Goal: Task Accomplishment & Management: Complete application form

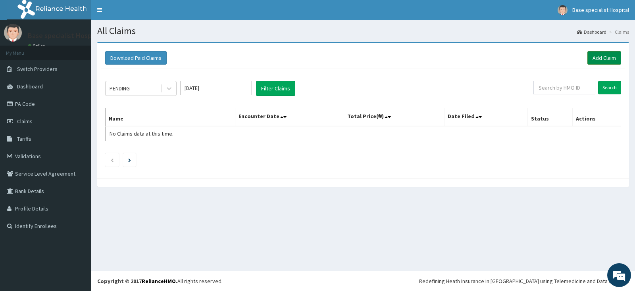
click at [611, 52] on link "Add Claim" at bounding box center [604, 57] width 34 height 13
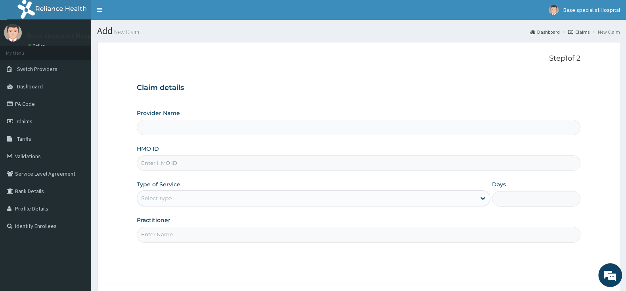
type input "Base Specialist Hospital"
paste input "KFO/10048/C"
click at [148, 165] on input "KFO/10048/C" at bounding box center [359, 162] width 444 height 15
type input "KFO/10048/C"
click at [174, 197] on div "Select type" at bounding box center [306, 198] width 339 height 13
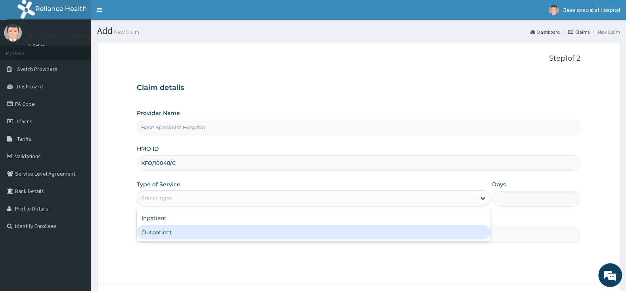
click at [170, 232] on div "Outpatient" at bounding box center [314, 232] width 354 height 14
type input "1"
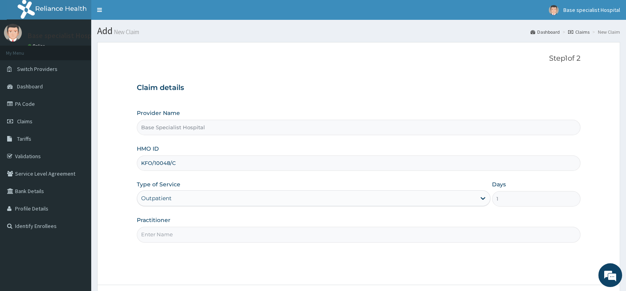
click at [172, 232] on input "Practitioner" at bounding box center [359, 234] width 444 height 15
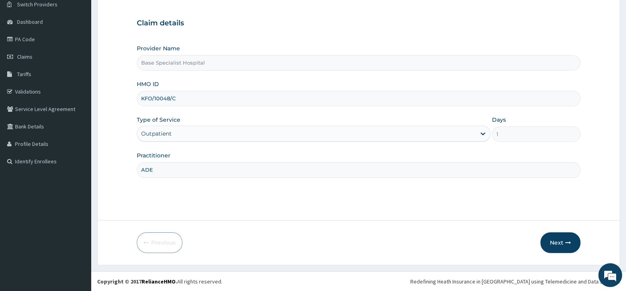
scroll to position [65, 0]
type input "ADE"
click at [564, 242] on button "Next" at bounding box center [561, 242] width 40 height 21
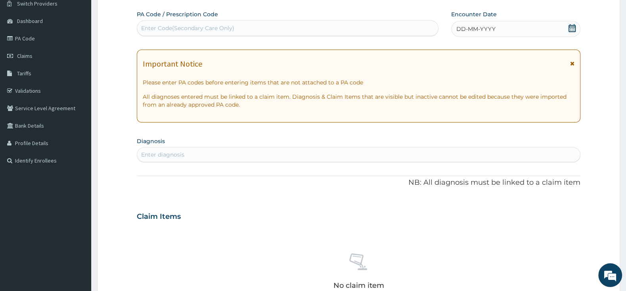
click at [569, 29] on icon at bounding box center [572, 28] width 7 height 8
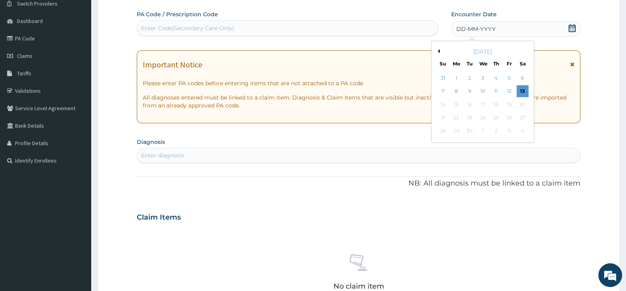
scroll to position [0, 0]
click at [520, 88] on div "13" at bounding box center [523, 92] width 12 height 12
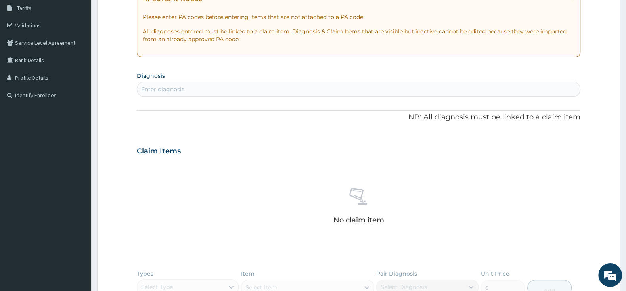
scroll to position [149, 0]
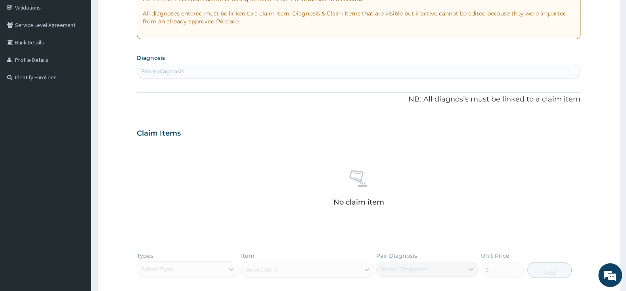
click at [330, 73] on div "Enter diagnosis" at bounding box center [358, 71] width 443 height 13
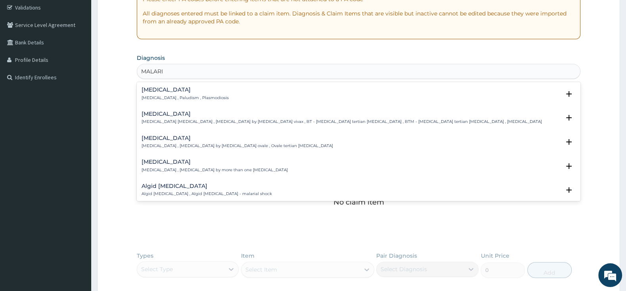
type input "[MEDICAL_DATA]"
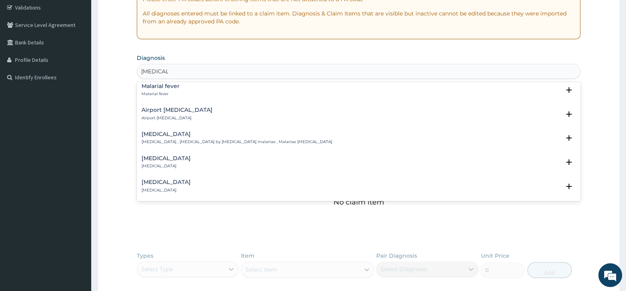
scroll to position [167, 0]
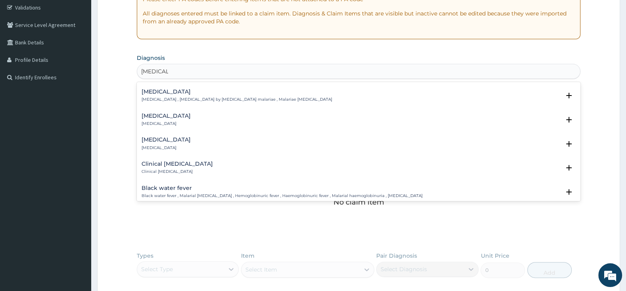
click at [183, 165] on h4 "Clinical [MEDICAL_DATA]" at bounding box center [177, 164] width 71 height 6
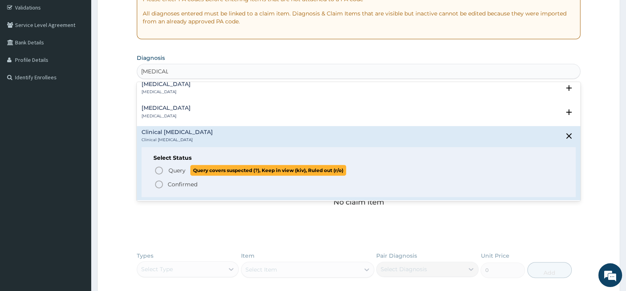
scroll to position [208, 0]
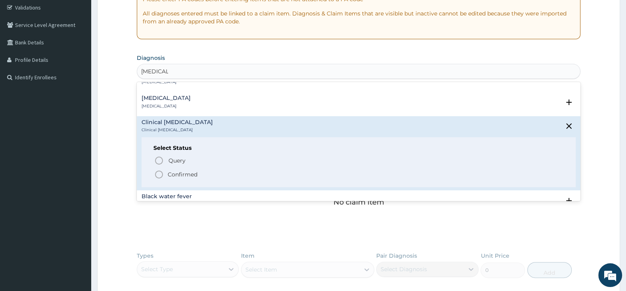
click at [160, 173] on icon "status option filled" at bounding box center [159, 175] width 10 height 10
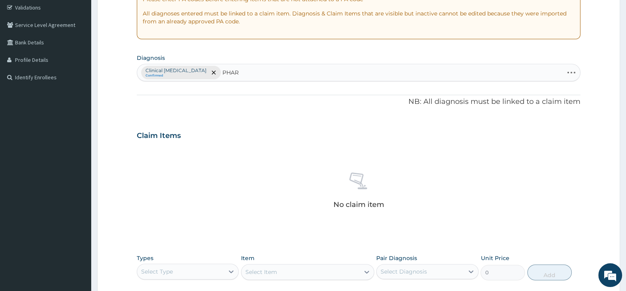
type input "PHARY"
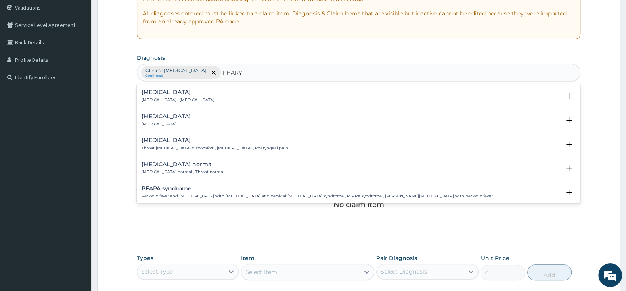
click at [141, 117] on div "Pharyngitis Pharyngitis Select Status Query Query covers suspected (?), Keep in…" at bounding box center [359, 122] width 444 height 24
click at [158, 118] on h4 "[MEDICAL_DATA]" at bounding box center [166, 116] width 49 height 6
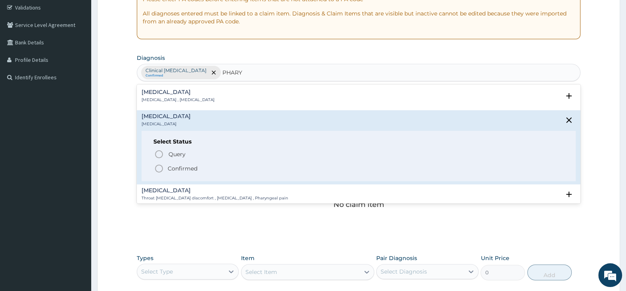
click at [156, 165] on icon "status option filled" at bounding box center [159, 169] width 10 height 10
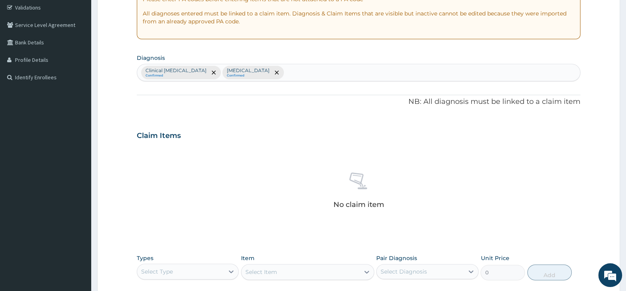
scroll to position [274, 0]
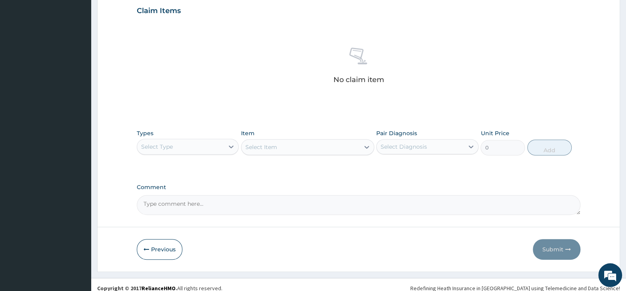
click at [203, 146] on div "Select Type" at bounding box center [180, 146] width 87 height 13
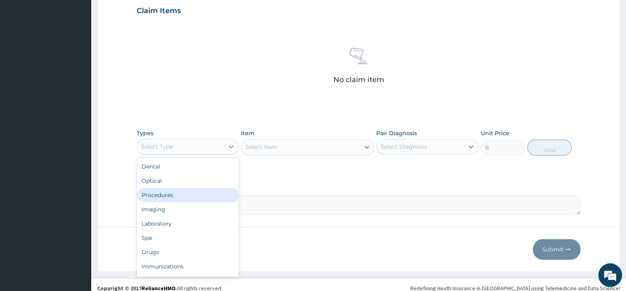
click at [172, 199] on div "Procedures" at bounding box center [188, 195] width 102 height 14
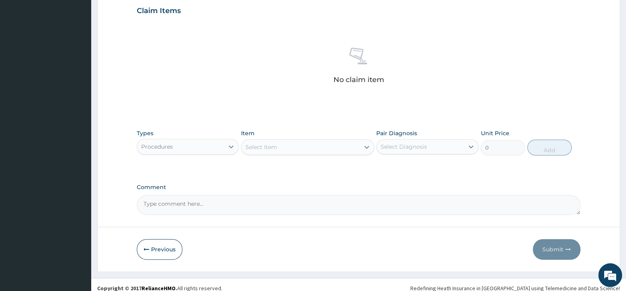
click at [274, 144] on div "Select Item" at bounding box center [262, 147] width 32 height 8
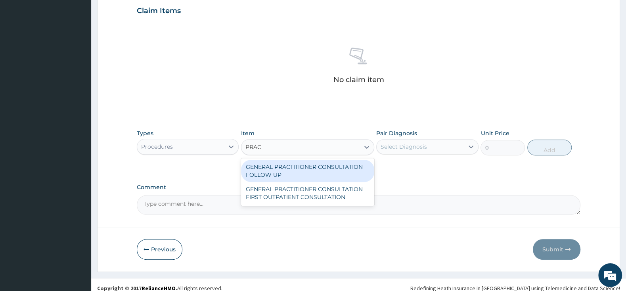
type input "PRACT"
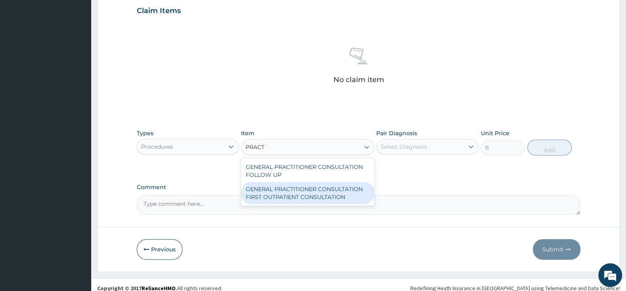
click at [316, 197] on div "GENERAL PRACTITIONER CONSULTATION FIRST OUTPATIENT CONSULTATION" at bounding box center [307, 193] width 133 height 22
type input "3000"
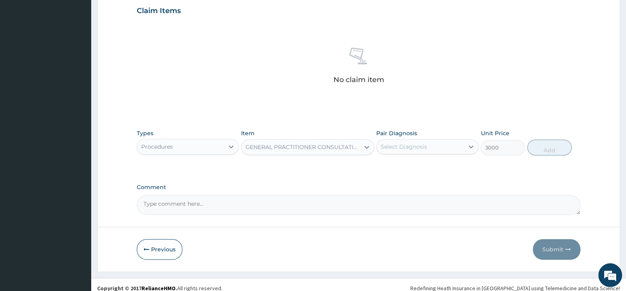
click at [424, 141] on div "Select Diagnosis" at bounding box center [420, 146] width 87 height 13
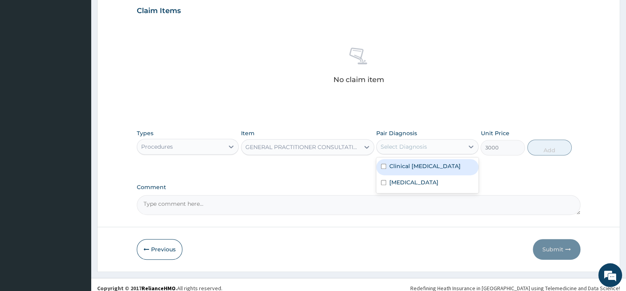
click at [385, 165] on input "checkbox" at bounding box center [383, 166] width 5 height 5
checkbox input "true"
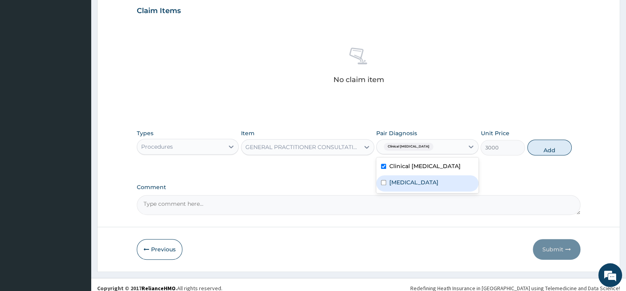
click at [384, 185] on input "checkbox" at bounding box center [383, 182] width 5 height 5
checkbox input "true"
click at [552, 145] on button "Add" at bounding box center [549, 148] width 44 height 16
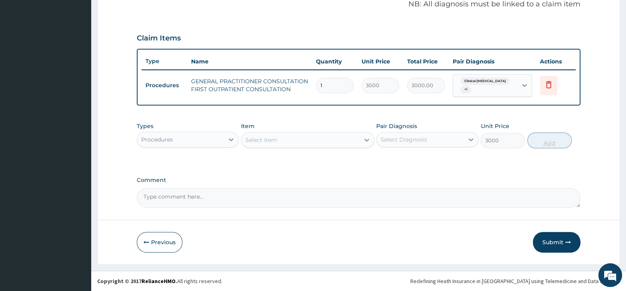
type input "0"
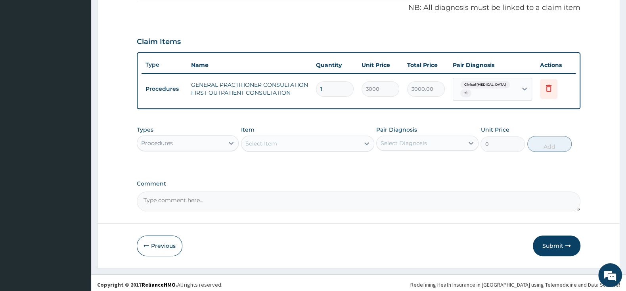
click at [259, 140] on div "Select Item" at bounding box center [262, 144] width 32 height 8
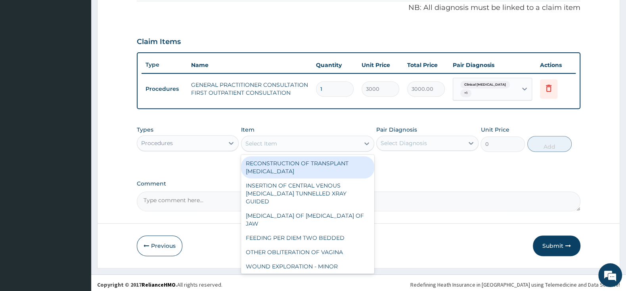
click at [218, 137] on div "Procedures" at bounding box center [180, 143] width 87 height 13
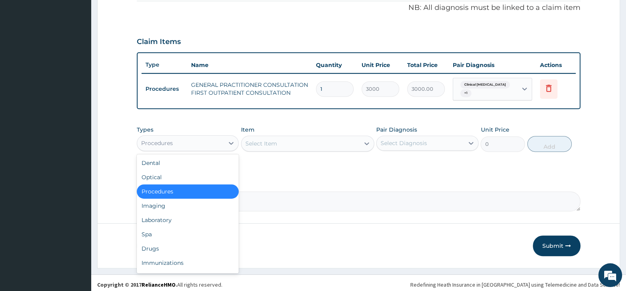
click at [282, 143] on div "Select Item" at bounding box center [301, 143] width 118 height 13
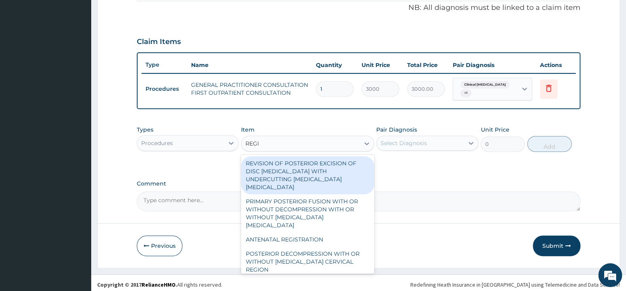
type input "REGIS"
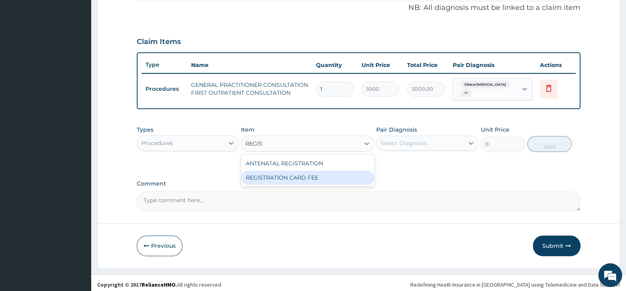
click at [327, 175] on div "REGISTRATION CARD FEE" at bounding box center [307, 178] width 133 height 14
type input "2000"
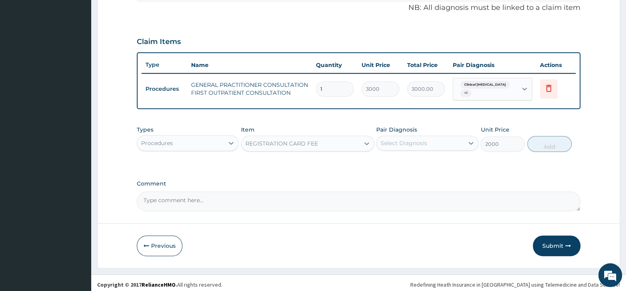
click at [408, 141] on div "Select Diagnosis" at bounding box center [404, 143] width 46 height 8
click at [385, 161] on input "checkbox" at bounding box center [383, 163] width 5 height 5
checkbox input "true"
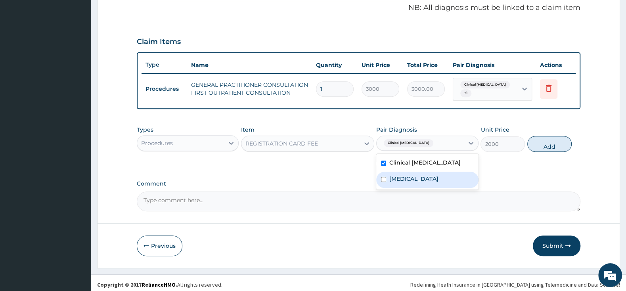
drag, startPoint x: 384, startPoint y: 174, endPoint x: 444, endPoint y: 170, distance: 60.0
click at [384, 177] on input "checkbox" at bounding box center [383, 179] width 5 height 5
checkbox input "true"
click at [540, 141] on button "Add" at bounding box center [549, 144] width 44 height 16
type input "0"
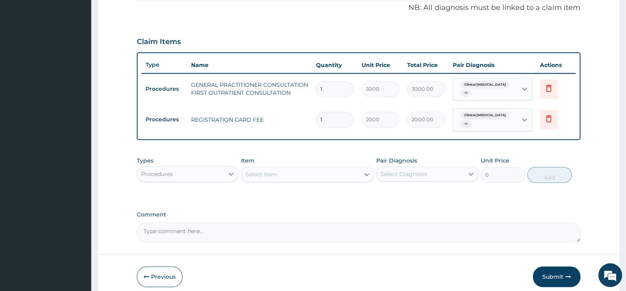
click at [199, 168] on div "Procedures" at bounding box center [180, 174] width 87 height 13
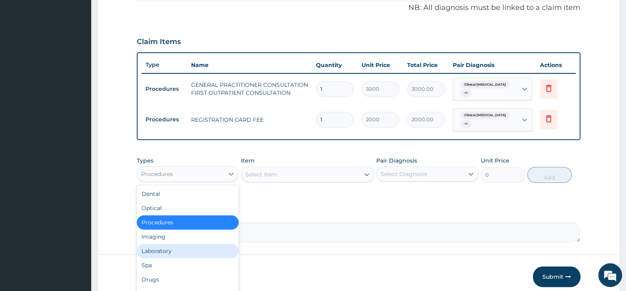
click at [186, 244] on div "Laboratory" at bounding box center [188, 251] width 102 height 14
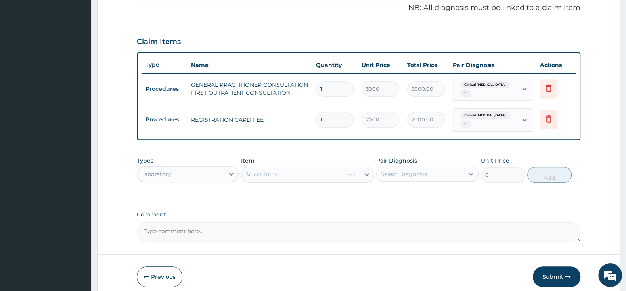
click at [199, 168] on div "Laboratory" at bounding box center [180, 174] width 87 height 13
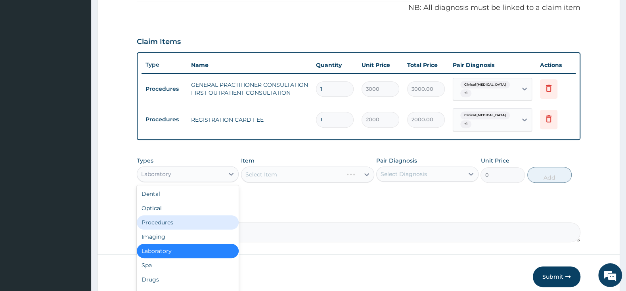
scroll to position [27, 0]
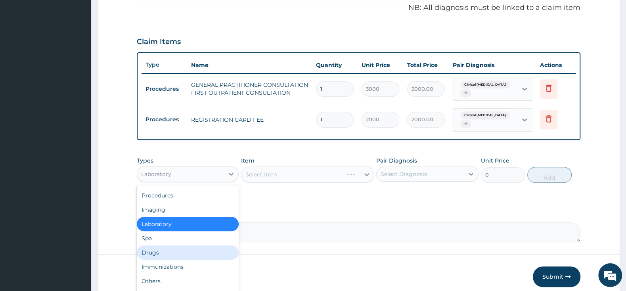
click at [177, 248] on div "Drugs" at bounding box center [188, 253] width 102 height 14
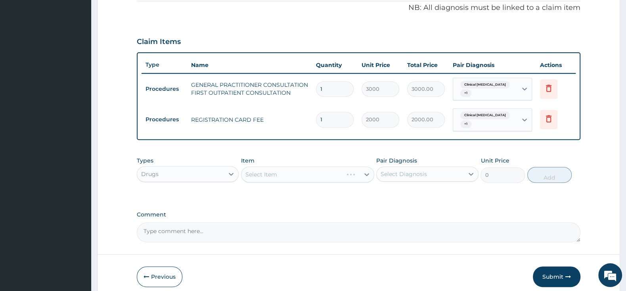
click at [291, 167] on div "Select Item" at bounding box center [307, 175] width 133 height 16
click at [292, 168] on div "Select Item" at bounding box center [301, 174] width 118 height 13
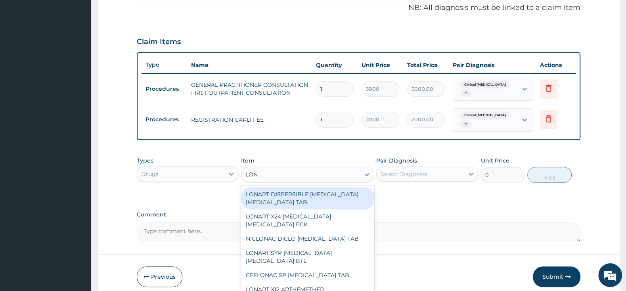
type input "LONA"
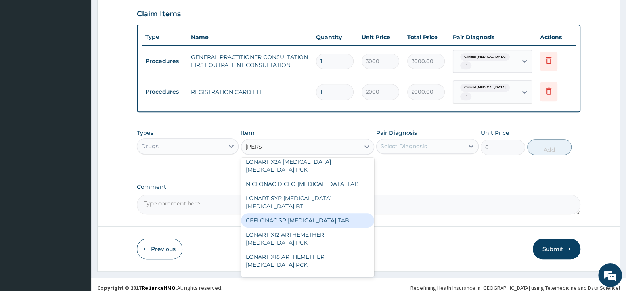
scroll to position [0, 0]
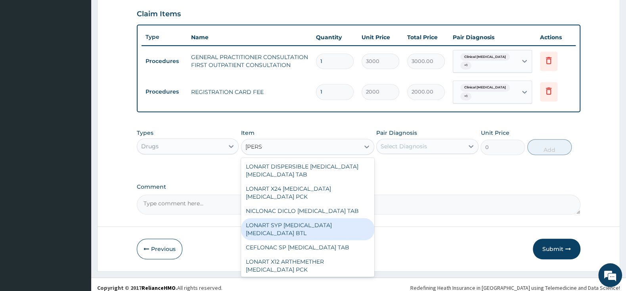
click at [315, 219] on div "LONART SYP [MEDICAL_DATA] [MEDICAL_DATA] BTL" at bounding box center [307, 229] width 133 height 22
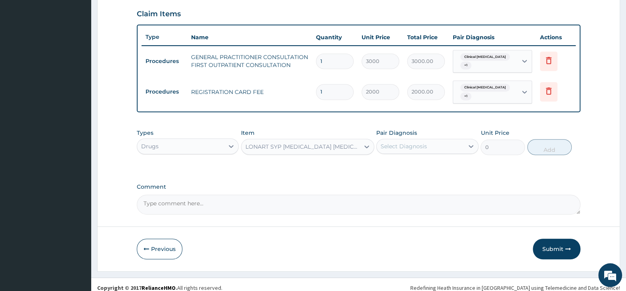
type input "1460.5"
click at [414, 142] on div "Select Diagnosis" at bounding box center [404, 146] width 46 height 8
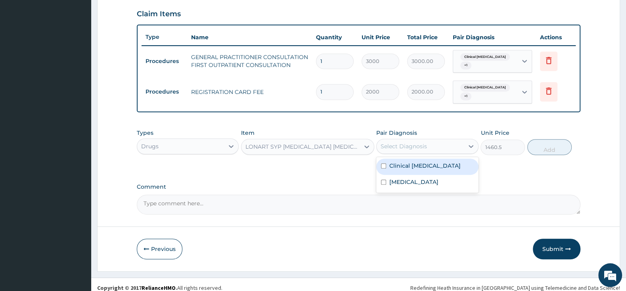
click at [386, 163] on input "checkbox" at bounding box center [383, 165] width 5 height 5
checkbox input "true"
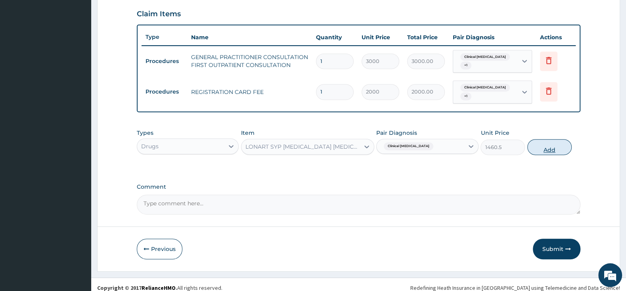
click at [556, 143] on button "Add" at bounding box center [549, 147] width 44 height 16
type input "0"
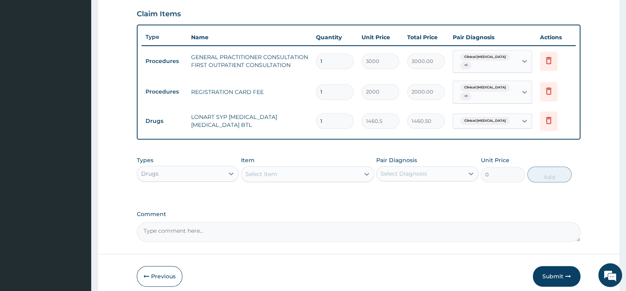
click at [311, 166] on div "Select Item" at bounding box center [307, 174] width 133 height 16
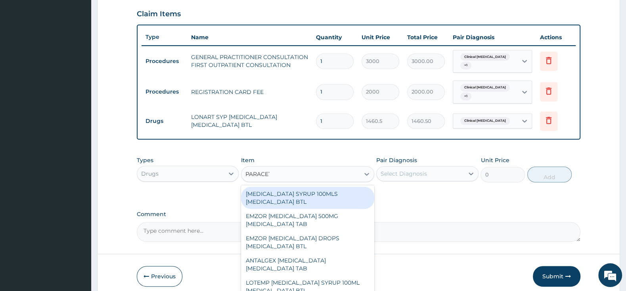
type input "PARACETA"
click at [310, 187] on div "[MEDICAL_DATA] SYRUP 100MLS [MEDICAL_DATA] BTL" at bounding box center [307, 198] width 133 height 22
type input "402.5"
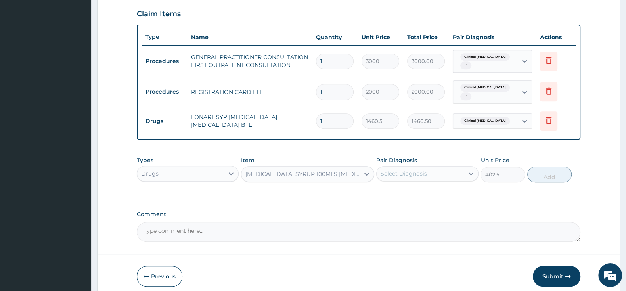
click at [428, 167] on div "Select Diagnosis" at bounding box center [420, 173] width 87 height 13
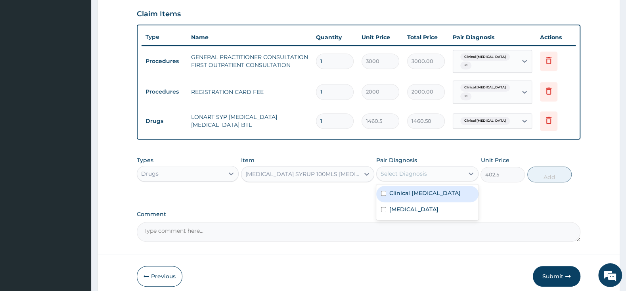
click at [349, 170] on div "[MEDICAL_DATA] SYRUP 100MLS [MEDICAL_DATA] BTL" at bounding box center [303, 174] width 115 height 8
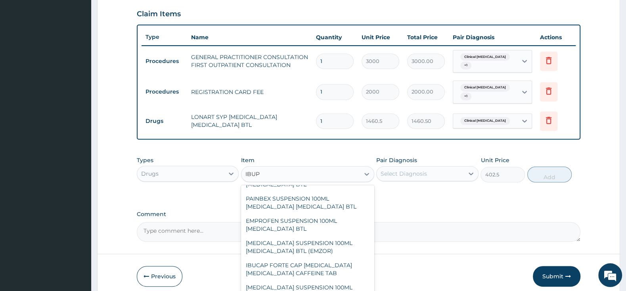
scroll to position [472, 0]
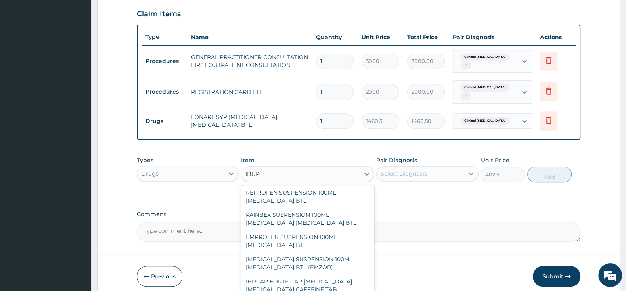
type input "IBUPR"
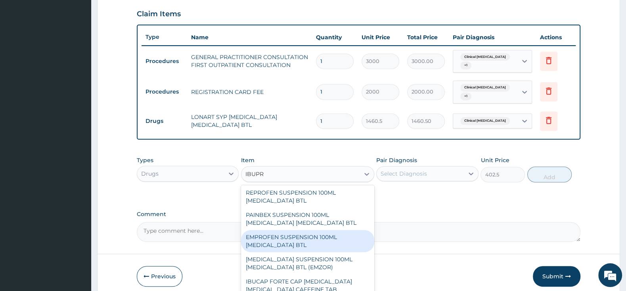
click at [323, 230] on div "EMPROFEN SUSPENSION 100ML [MEDICAL_DATA] BTL" at bounding box center [307, 241] width 133 height 22
type input "529"
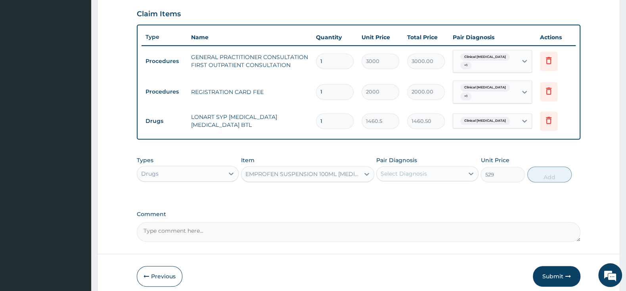
click at [411, 170] on div "Select Diagnosis" at bounding box center [404, 174] width 46 height 8
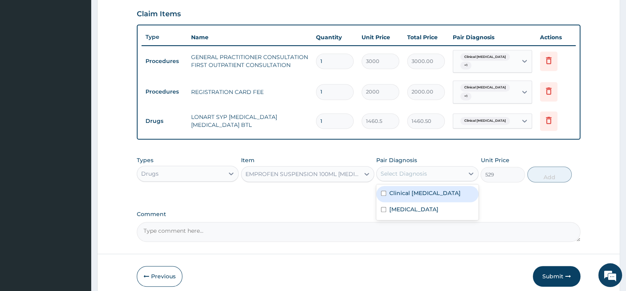
click at [382, 191] on input "checkbox" at bounding box center [383, 193] width 5 height 5
checkbox input "true"
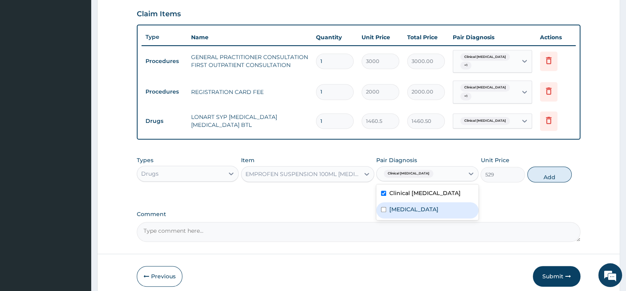
click at [385, 207] on div "[MEDICAL_DATA]" at bounding box center [427, 210] width 102 height 16
checkbox input "true"
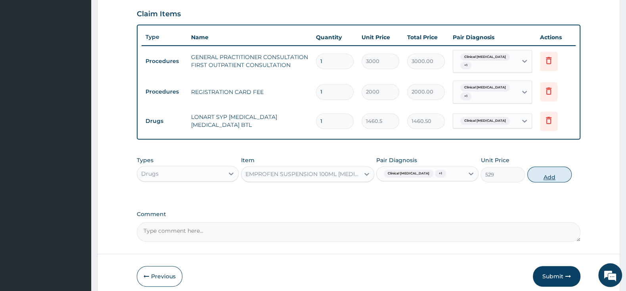
click at [554, 167] on button "Add" at bounding box center [549, 175] width 44 height 16
type input "0"
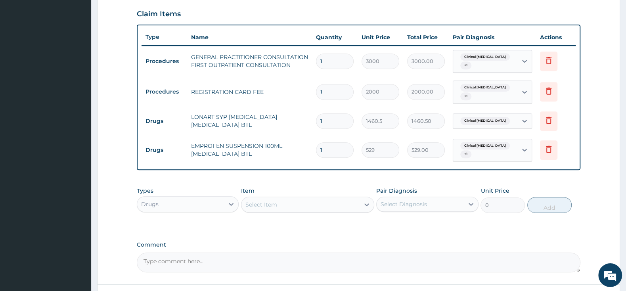
click at [275, 197] on div "Select Item" at bounding box center [307, 205] width 133 height 16
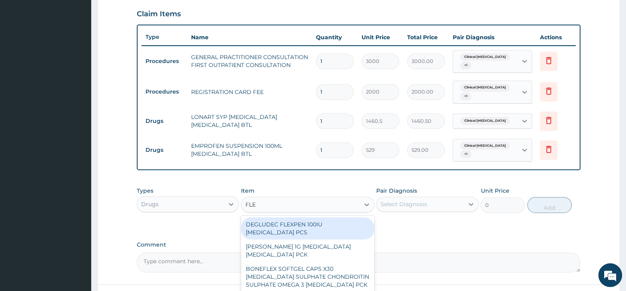
type input "FLEM"
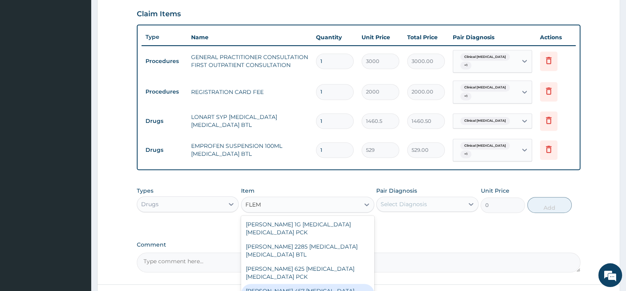
click at [301, 284] on div "[PERSON_NAME] 457 [MEDICAL_DATA] [MEDICAL_DATA] BTL" at bounding box center [307, 295] width 133 height 22
type input "2875"
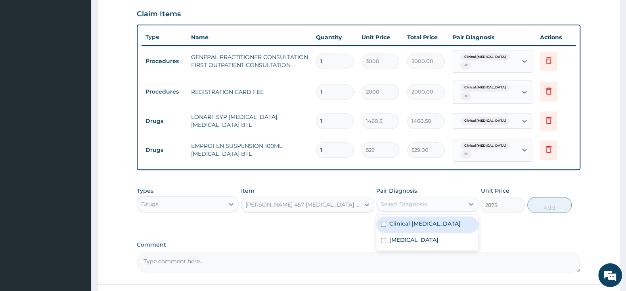
click at [399, 198] on div "Select Diagnosis" at bounding box center [420, 204] width 87 height 13
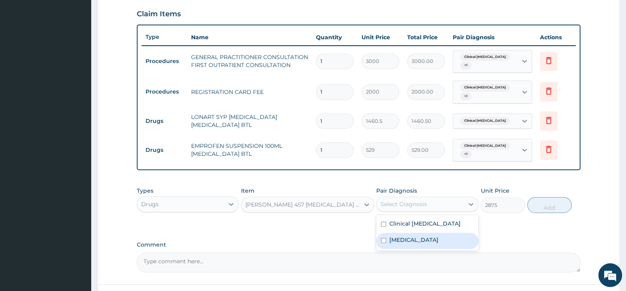
click at [385, 238] on input "checkbox" at bounding box center [383, 240] width 5 height 5
checkbox input "true"
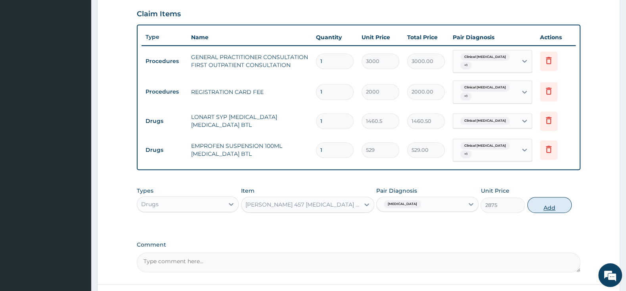
click at [547, 197] on button "Add" at bounding box center [549, 205] width 44 height 16
type input "0"
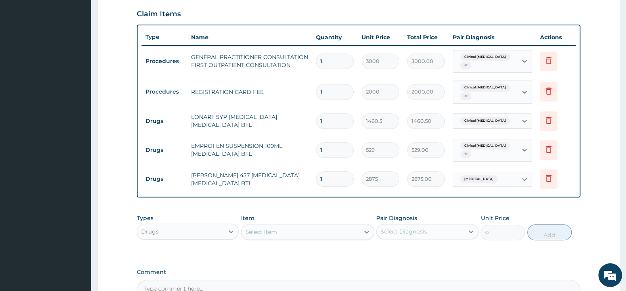
click at [338, 226] on div "Select Item" at bounding box center [301, 232] width 118 height 13
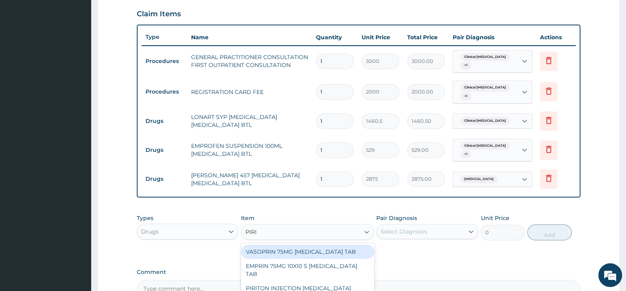
type input "PIRIT"
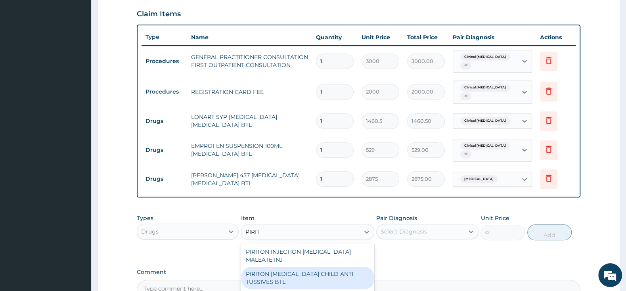
click at [330, 268] on div "PIRITON [MEDICAL_DATA] CHILD ANTI TUSSIVES BTL" at bounding box center [307, 278] width 133 height 22
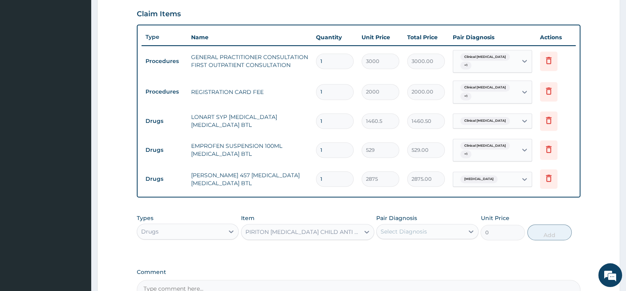
type input "402.5"
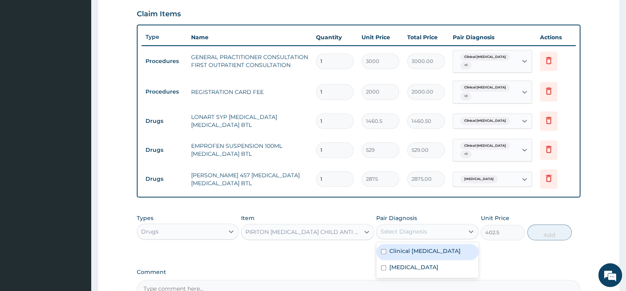
click at [400, 228] on div "Select Diagnosis" at bounding box center [404, 232] width 46 height 8
click at [387, 244] on div "Clinical [MEDICAL_DATA]" at bounding box center [427, 252] width 102 height 16
checkbox input "true"
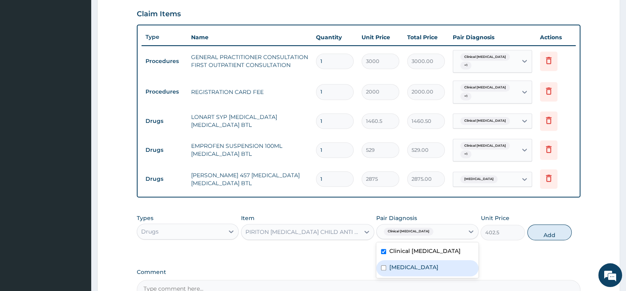
click at [384, 260] on div "[MEDICAL_DATA]" at bounding box center [427, 268] width 102 height 16
checkbox input "true"
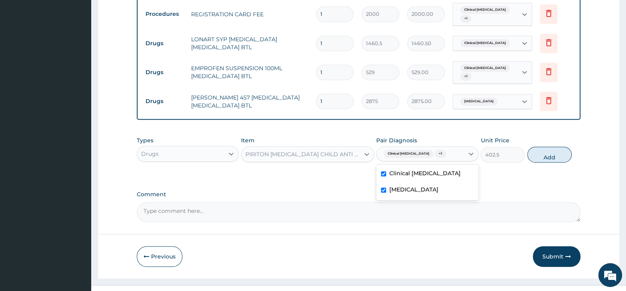
scroll to position [352, 0]
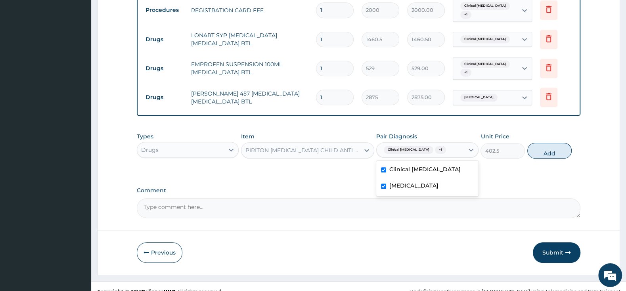
click at [387, 162] on div "Clinical [MEDICAL_DATA]" at bounding box center [427, 170] width 102 height 16
checkbox input "false"
drag, startPoint x: 552, startPoint y: 142, endPoint x: 550, endPoint y: 151, distance: 8.9
click at [552, 143] on button "Add" at bounding box center [549, 151] width 44 height 16
type input "0"
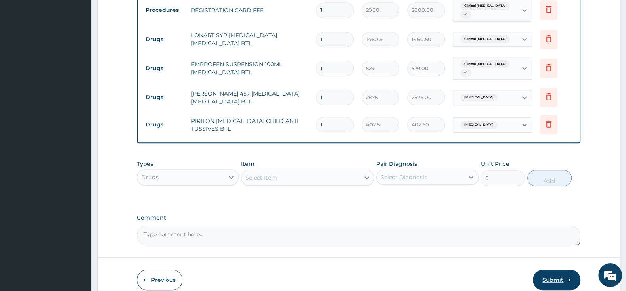
click at [557, 270] on button "Submit" at bounding box center [557, 280] width 48 height 21
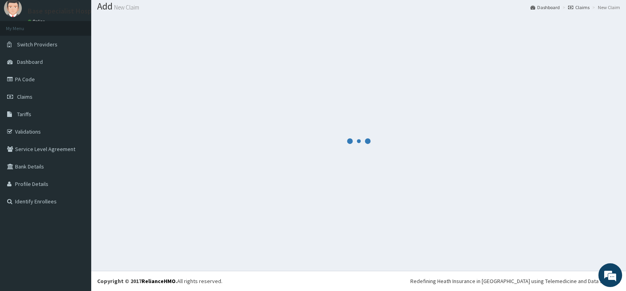
scroll to position [25, 0]
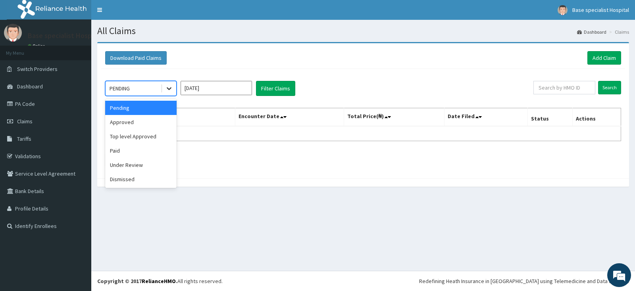
click at [165, 85] on icon at bounding box center [169, 88] width 8 height 8
click at [141, 127] on div "Approved" at bounding box center [140, 122] width 71 height 14
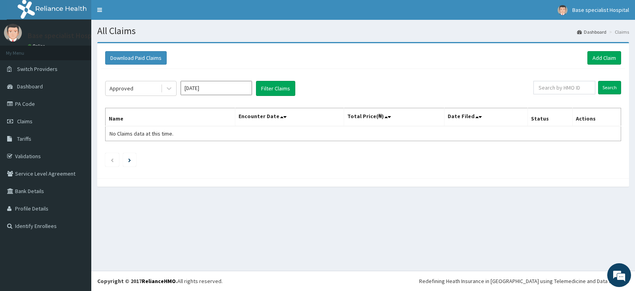
click at [268, 77] on div "Approved [DATE] Filter Claims Search Name Encounter Date Total Price(₦) Date Fi…" at bounding box center [363, 121] width 524 height 105
click at [276, 84] on button "Filter Claims" at bounding box center [275, 88] width 39 height 15
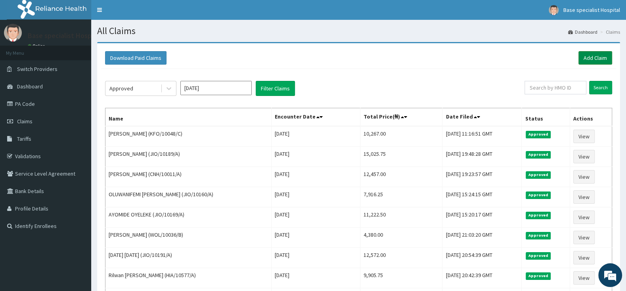
click at [597, 56] on link "Add Claim" at bounding box center [596, 57] width 34 height 13
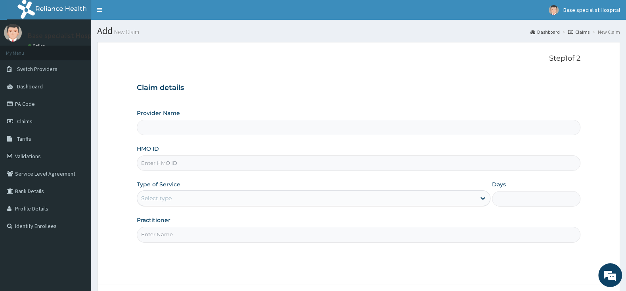
paste input "KFO/10048/B"
type input "KFO/10048/B"
type input "Base Specialist Hospital"
type input "KFO/10048/B"
click at [169, 197] on div "Select type" at bounding box center [156, 198] width 31 height 8
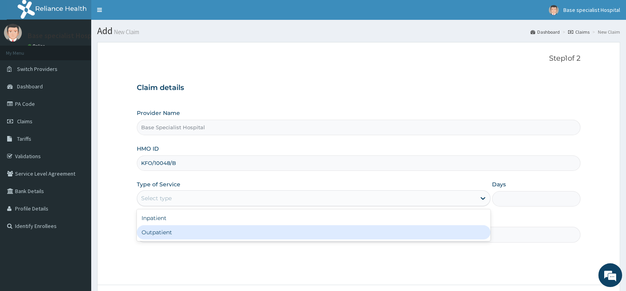
click at [155, 232] on div "Outpatient" at bounding box center [314, 232] width 354 height 14
type input "1"
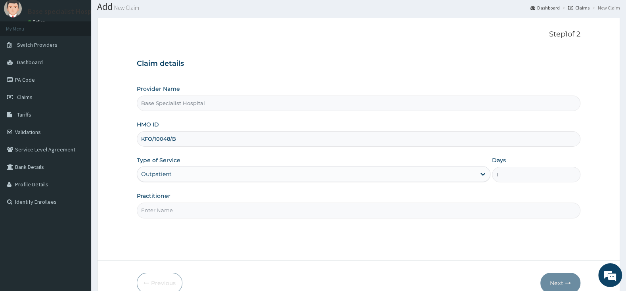
scroll to position [42, 0]
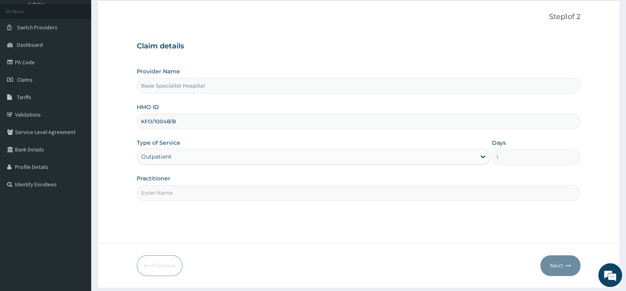
click at [184, 185] on div "Practitioner" at bounding box center [359, 188] width 444 height 26
click at [180, 193] on input "Practitioner" at bounding box center [359, 192] width 444 height 15
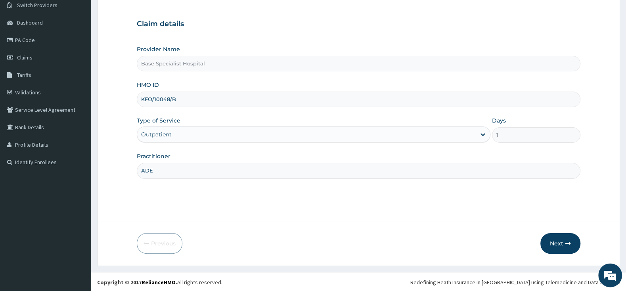
scroll to position [65, 0]
type input "ADE"
click at [559, 242] on button "Next" at bounding box center [561, 242] width 40 height 21
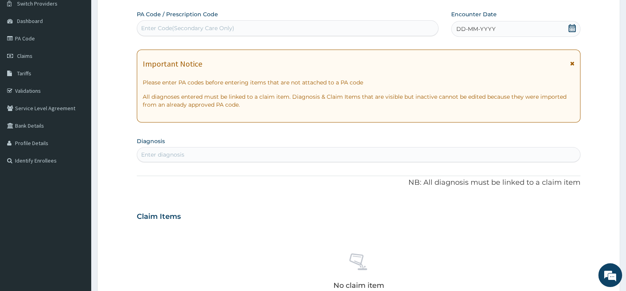
scroll to position [0, 0]
click at [571, 27] on icon at bounding box center [572, 28] width 7 height 8
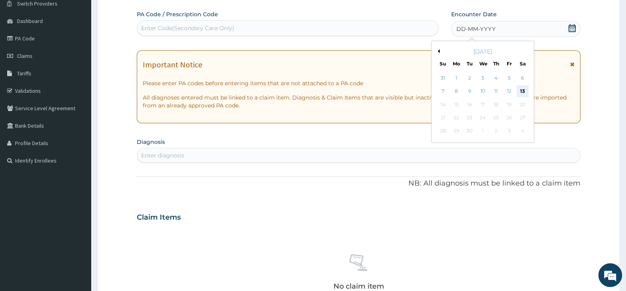
click at [521, 91] on div "13" at bounding box center [523, 92] width 12 height 12
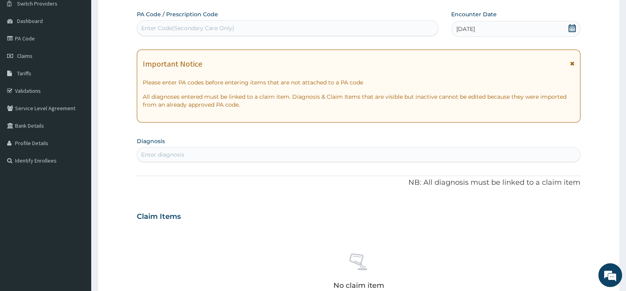
click at [299, 153] on div "Enter diagnosis" at bounding box center [358, 154] width 443 height 13
drag, startPoint x: 259, startPoint y: 141, endPoint x: 253, endPoint y: 153, distance: 13.3
click at [379, 143] on section "Diagnosis Enter diagnosis" at bounding box center [359, 148] width 444 height 27
click at [207, 156] on div "Enter diagnosis" at bounding box center [358, 154] width 443 height 13
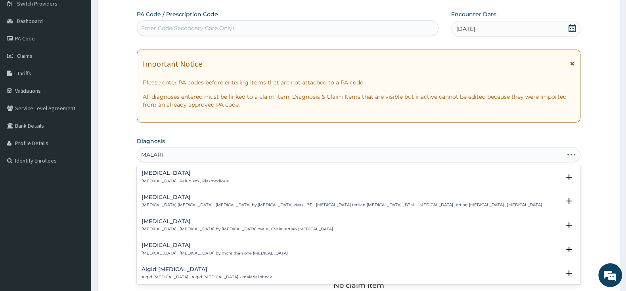
type input "[MEDICAL_DATA]"
click at [154, 175] on h4 "[MEDICAL_DATA]" at bounding box center [185, 173] width 87 height 6
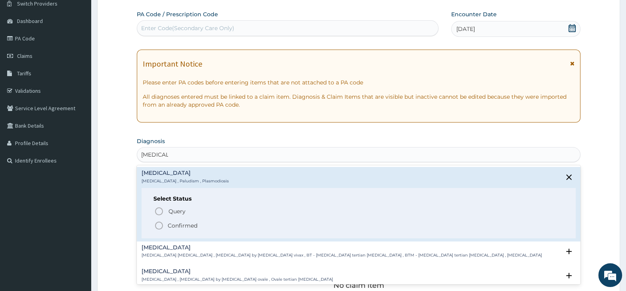
click at [163, 224] on circle "status option filled" at bounding box center [158, 225] width 7 height 7
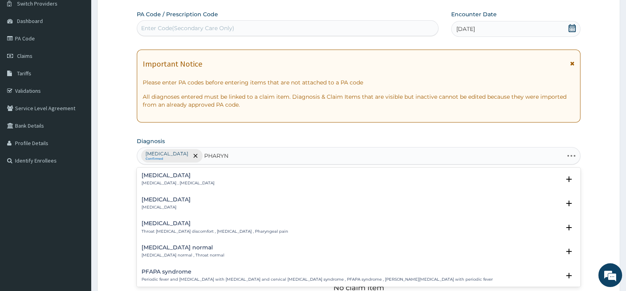
type input "PHARYNG"
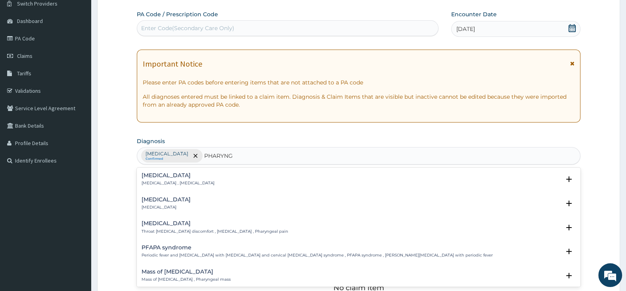
click at [172, 200] on h4 "[MEDICAL_DATA]" at bounding box center [166, 200] width 49 height 6
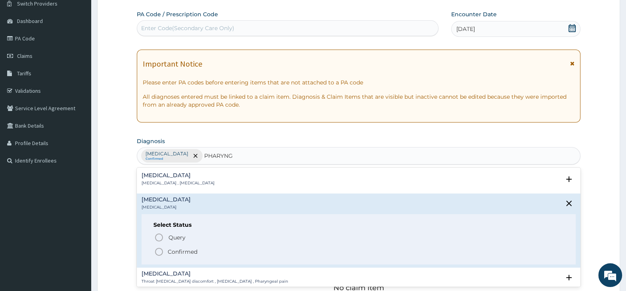
click at [160, 249] on icon "status option filled" at bounding box center [159, 252] width 10 height 10
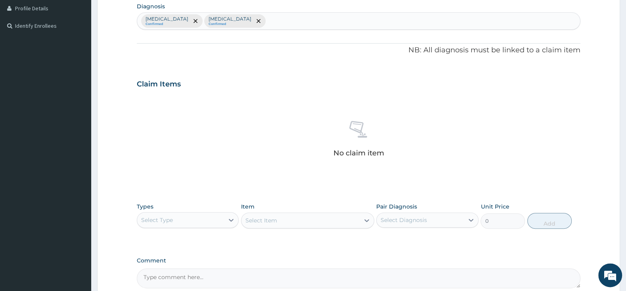
scroll to position [232, 0]
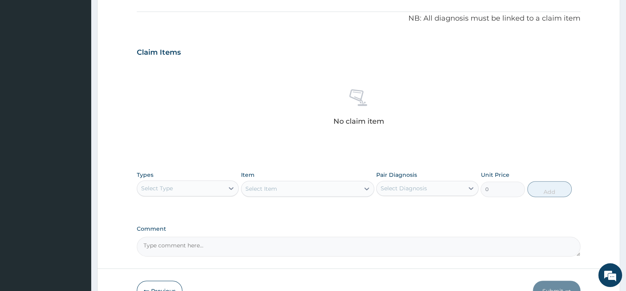
click at [224, 188] on div "Select Type" at bounding box center [180, 188] width 87 height 13
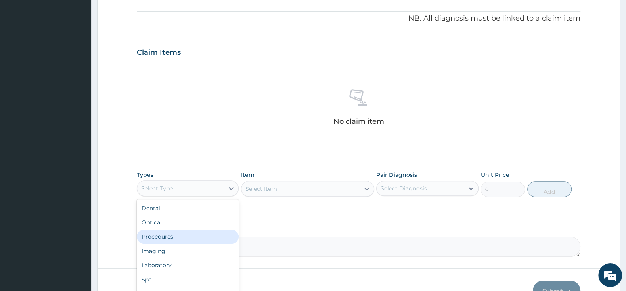
click at [194, 230] on div "Procedures" at bounding box center [188, 237] width 102 height 14
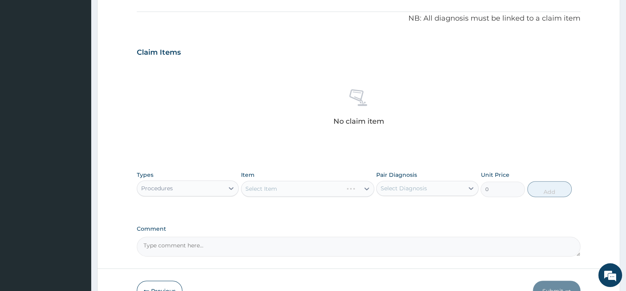
click at [287, 193] on div "Select Item" at bounding box center [307, 189] width 133 height 16
click at [291, 186] on div "Select Item" at bounding box center [301, 188] width 118 height 13
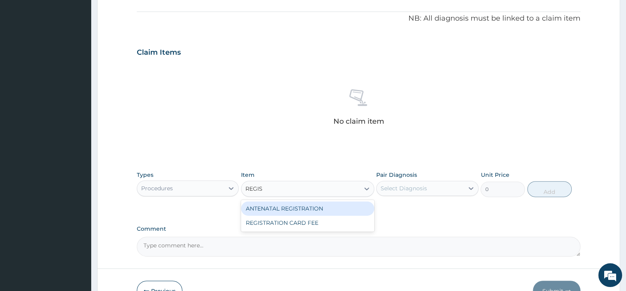
type input "REGIST"
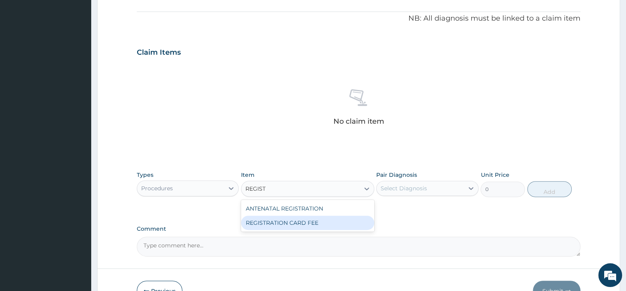
click at [299, 220] on div "REGISTRATION CARD FEE" at bounding box center [307, 223] width 133 height 14
type input "2000"
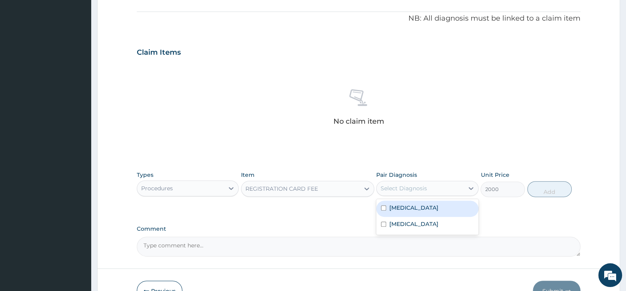
click at [411, 186] on div "Select Diagnosis" at bounding box center [404, 188] width 46 height 8
drag, startPoint x: 382, startPoint y: 209, endPoint x: 385, endPoint y: 213, distance: 5.3
click at [383, 209] on input "checkbox" at bounding box center [383, 207] width 5 height 5
checkbox input "true"
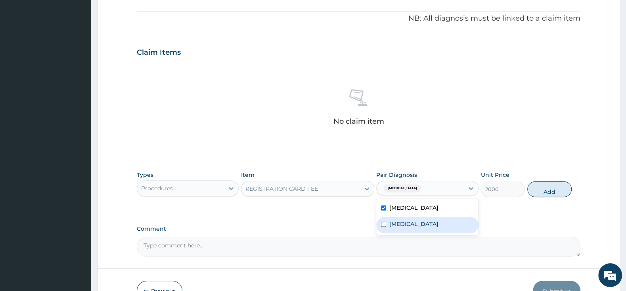
drag, startPoint x: 385, startPoint y: 225, endPoint x: 398, endPoint y: 226, distance: 12.7
click at [386, 226] on input "checkbox" at bounding box center [383, 224] width 5 height 5
checkbox input "true"
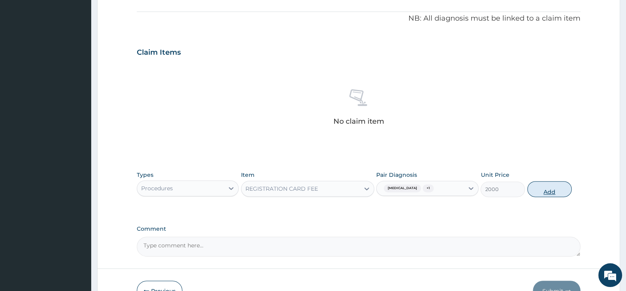
click at [552, 192] on button "Add" at bounding box center [549, 189] width 44 height 16
type input "0"
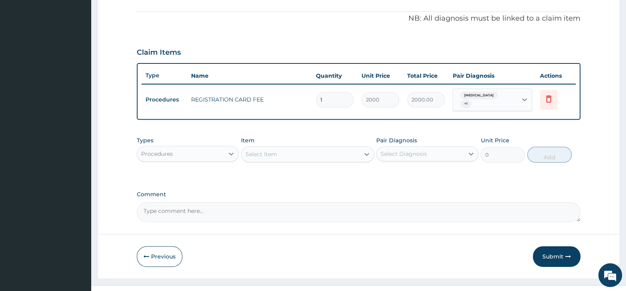
click at [270, 153] on div "Select Item" at bounding box center [262, 154] width 32 height 8
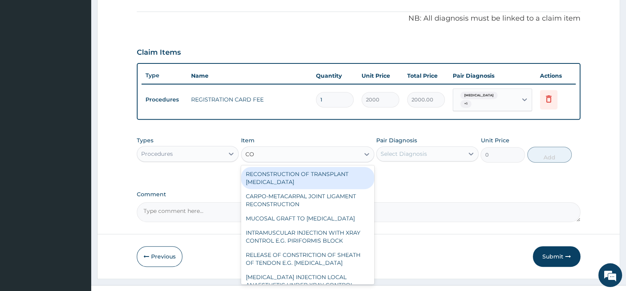
type input "C"
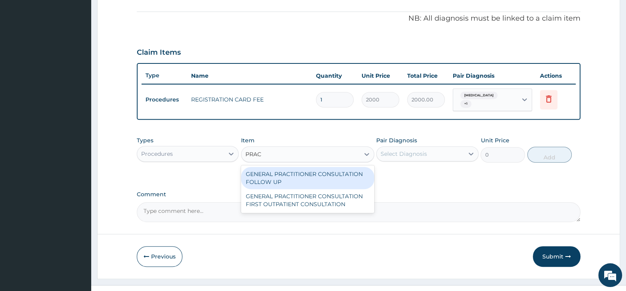
type input "PRACT"
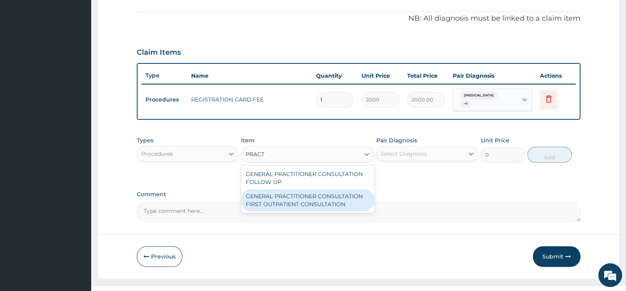
click at [316, 204] on div "GENERAL PRACTITIONER CONSULTATION FIRST OUTPATIENT CONSULTATION" at bounding box center [307, 200] width 133 height 22
type input "3000"
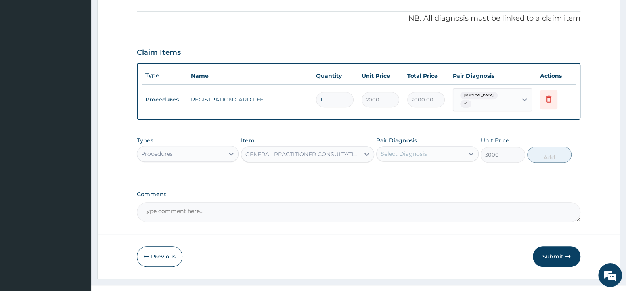
click at [403, 150] on div "Select Diagnosis" at bounding box center [404, 154] width 46 height 8
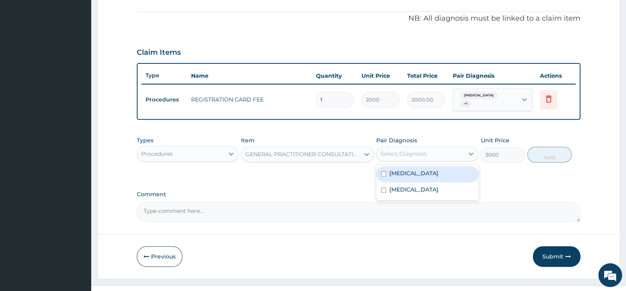
click at [383, 171] on input "checkbox" at bounding box center [383, 173] width 5 height 5
checkbox input "true"
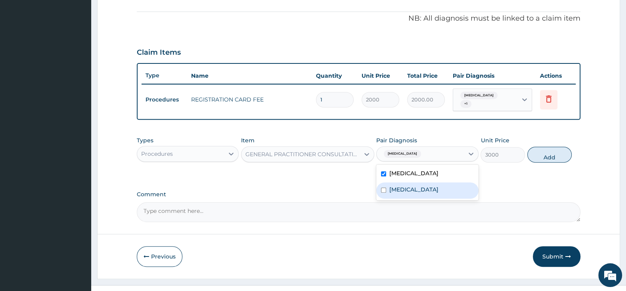
click at [384, 188] on input "checkbox" at bounding box center [383, 190] width 5 height 5
checkbox input "true"
click at [543, 153] on button "Add" at bounding box center [549, 155] width 44 height 16
type input "0"
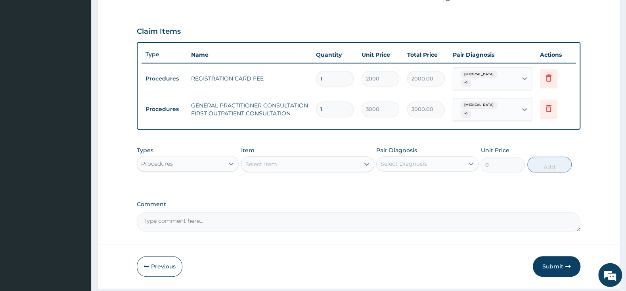
scroll to position [270, 0]
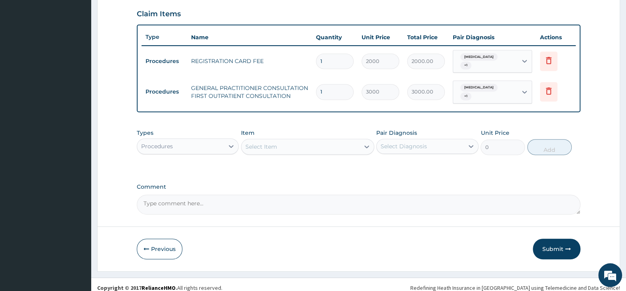
click at [218, 140] on div "Procedures" at bounding box center [180, 146] width 87 height 13
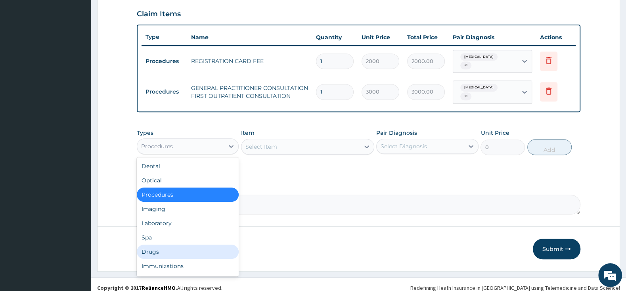
click at [192, 245] on div "Drugs" at bounding box center [188, 252] width 102 height 14
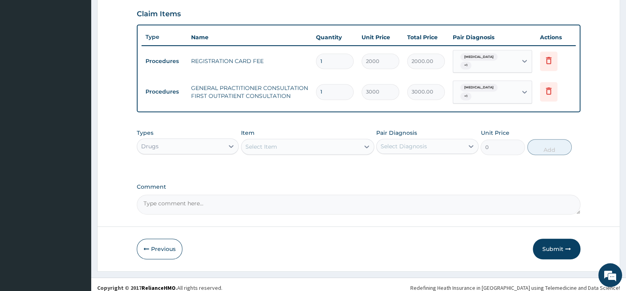
click at [265, 143] on div "Select Item" at bounding box center [262, 147] width 32 height 8
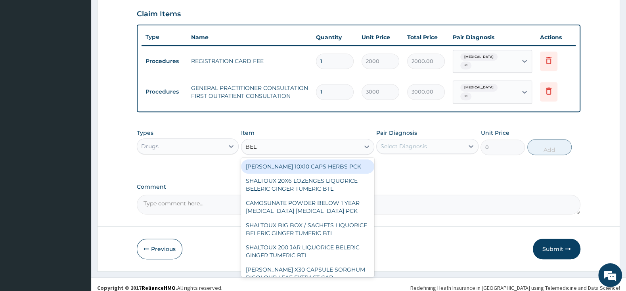
type input "BELLA"
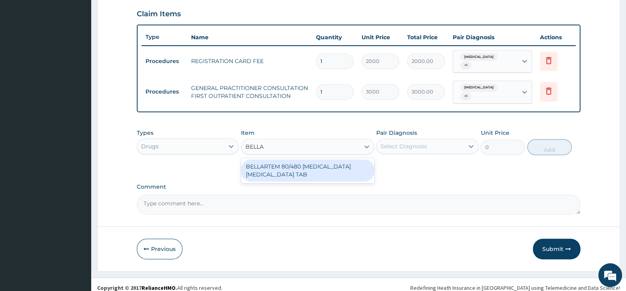
click at [289, 167] on div "BELLARTEM 80/480 [MEDICAL_DATA] [MEDICAL_DATA] TAB" at bounding box center [307, 170] width 133 height 22
type input "379.5"
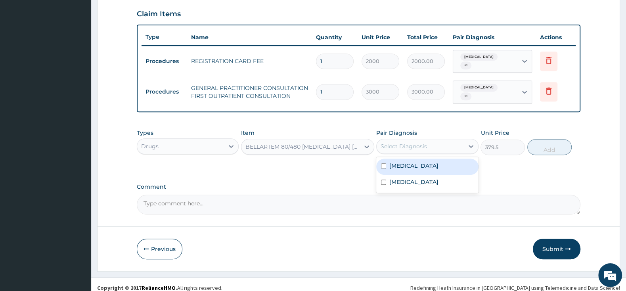
click at [415, 143] on div "Select Diagnosis" at bounding box center [420, 146] width 87 height 13
click at [383, 163] on input "checkbox" at bounding box center [383, 165] width 5 height 5
checkbox input "true"
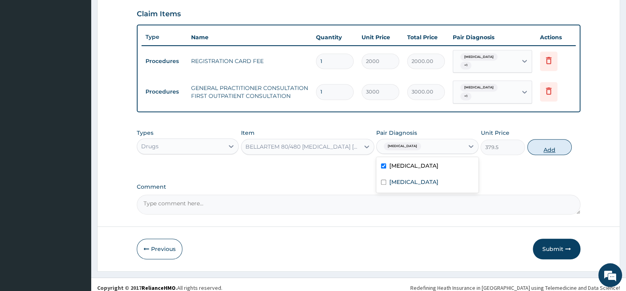
click at [549, 141] on button "Add" at bounding box center [549, 147] width 44 height 16
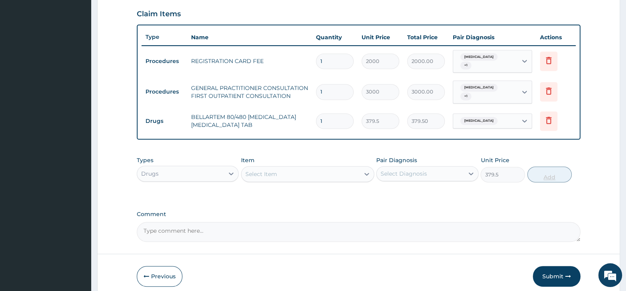
type input "0"
type input "0.00"
type input "6"
type input "2277.00"
type input "6"
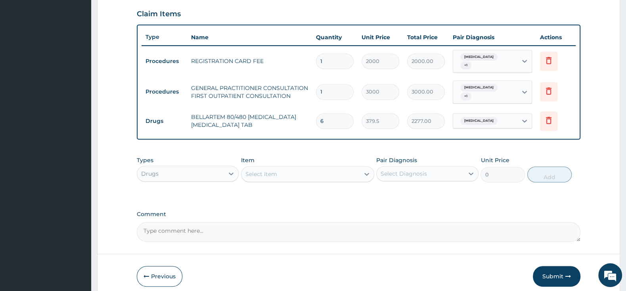
click at [296, 168] on div "Select Item" at bounding box center [301, 174] width 118 height 13
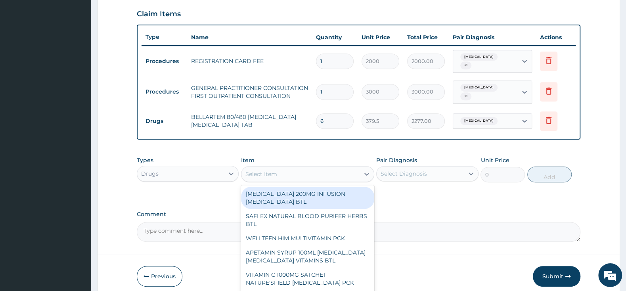
click at [296, 168] on div "Select Item" at bounding box center [301, 174] width 118 height 13
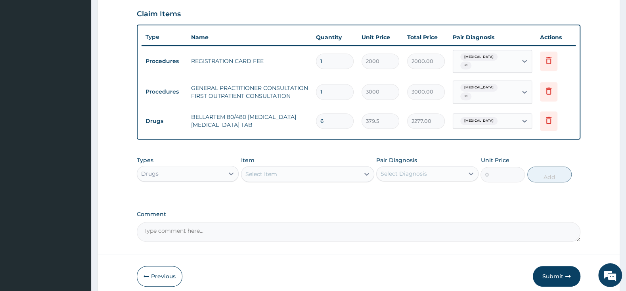
click at [296, 168] on div "Select Item" at bounding box center [301, 174] width 118 height 13
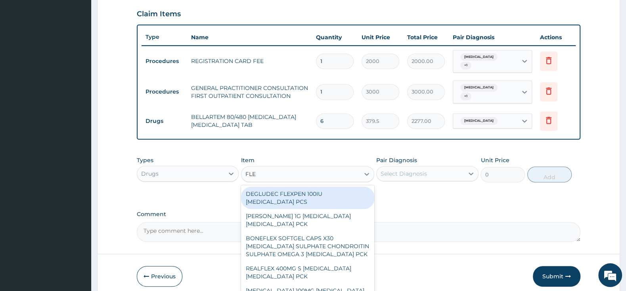
type input "FLEM"
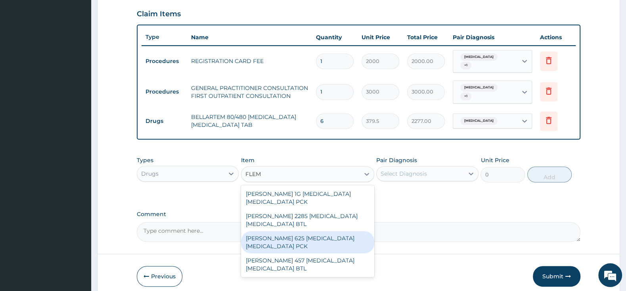
click at [347, 239] on div "[PERSON_NAME] 625 [MEDICAL_DATA] [MEDICAL_DATA] PCK" at bounding box center [307, 242] width 133 height 22
type input "2300"
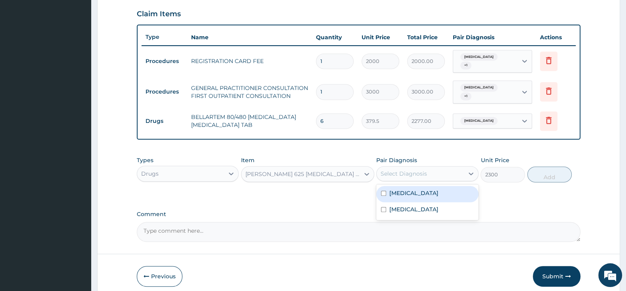
click at [416, 167] on div "Select Diagnosis" at bounding box center [420, 173] width 87 height 13
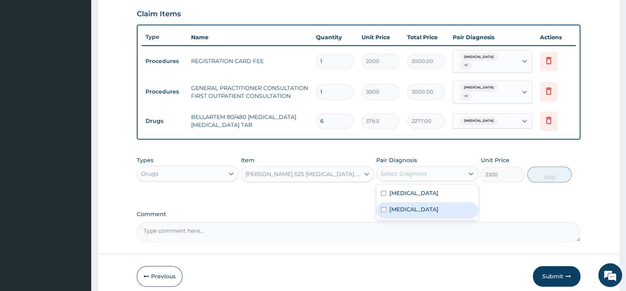
click at [403, 205] on label "[MEDICAL_DATA]" at bounding box center [413, 209] width 49 height 8
checkbox input "true"
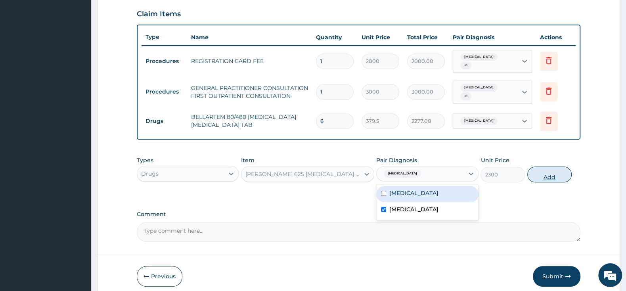
click at [543, 167] on button "Add" at bounding box center [549, 175] width 44 height 16
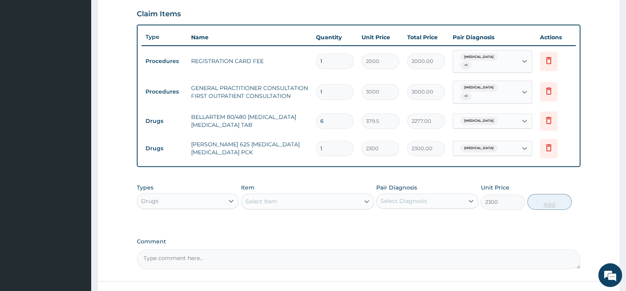
type input "0"
click at [330, 195] on div "Select Item" at bounding box center [301, 201] width 118 height 13
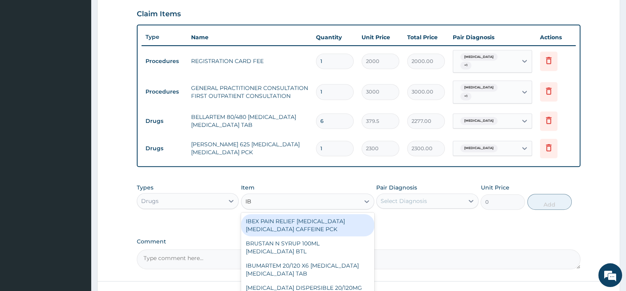
type input "IBU"
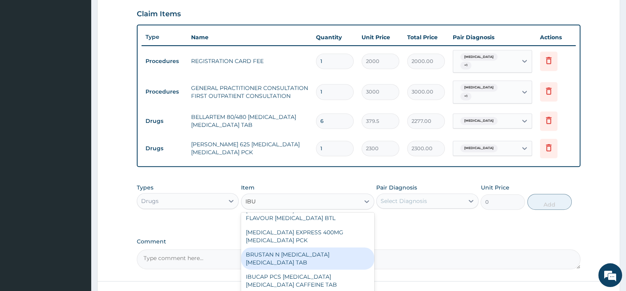
scroll to position [208, 0]
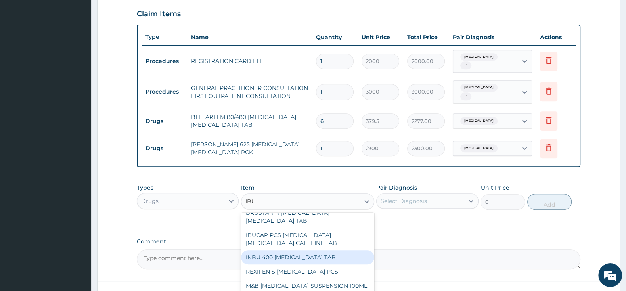
click at [319, 250] on div "INBU 400 [MEDICAL_DATA] TAB" at bounding box center [307, 257] width 133 height 14
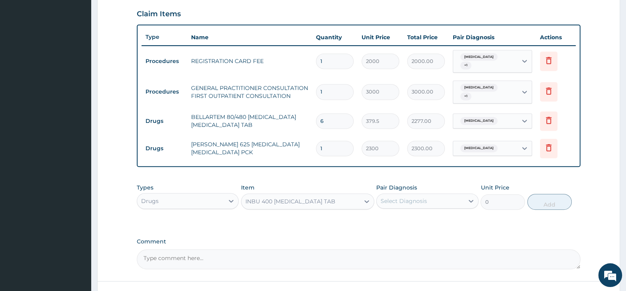
type input "63.25"
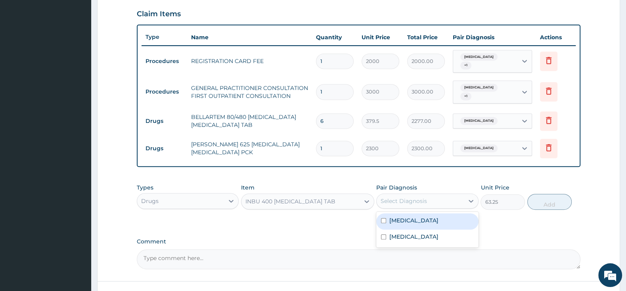
click at [419, 198] on div "Select Diagnosis" at bounding box center [404, 201] width 46 height 8
click at [385, 218] on input "checkbox" at bounding box center [383, 220] width 5 height 5
checkbox input "true"
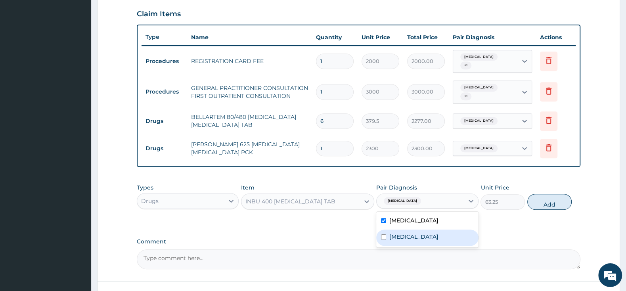
click at [382, 234] on input "checkbox" at bounding box center [383, 236] width 5 height 5
checkbox input "true"
click at [552, 196] on button "Add" at bounding box center [549, 202] width 44 height 16
type input "0"
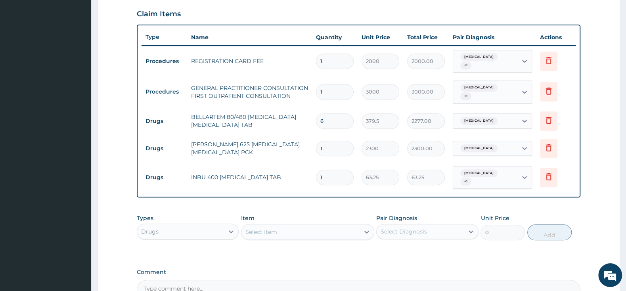
type input "15"
type input "948.75"
type input "15"
click at [303, 226] on div "Select Item" at bounding box center [301, 232] width 118 height 13
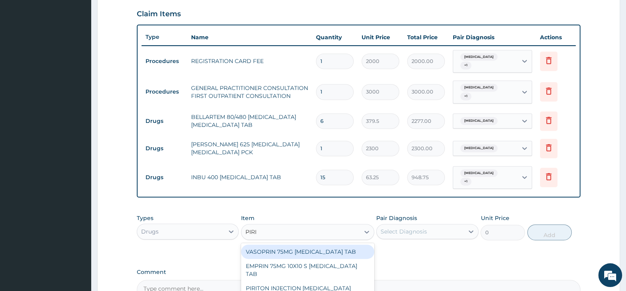
type input "PIRIT"
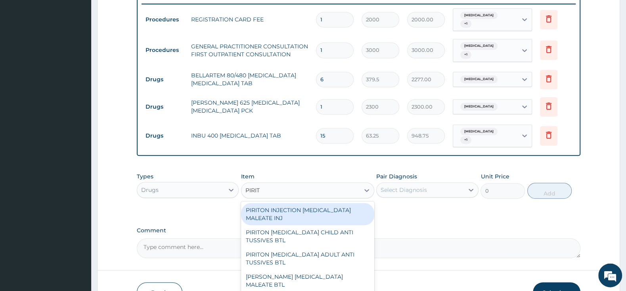
scroll to position [352, 0]
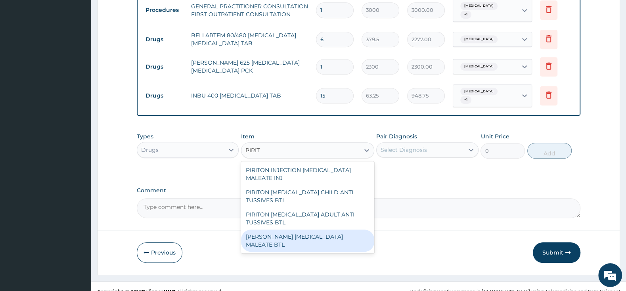
click at [303, 230] on div "[PERSON_NAME] [MEDICAL_DATA] MALEATE BTL" at bounding box center [307, 241] width 133 height 22
type input "747.5"
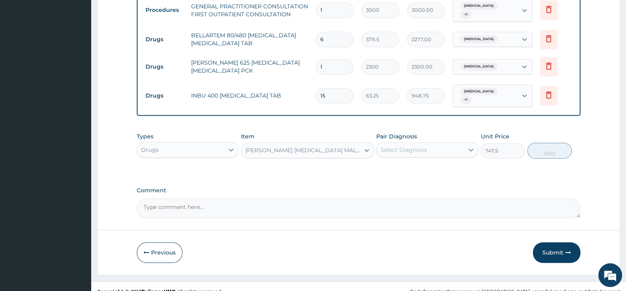
click at [397, 146] on div "Select Diagnosis" at bounding box center [404, 150] width 46 height 8
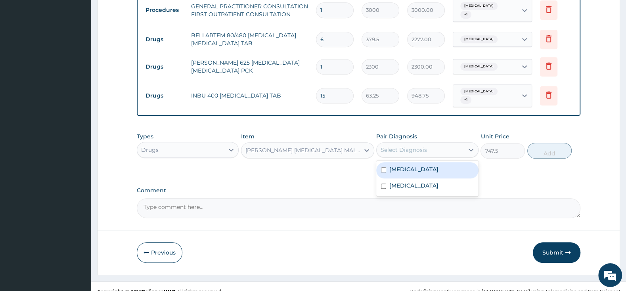
click at [385, 167] on input "checkbox" at bounding box center [383, 169] width 5 height 5
checkbox input "true"
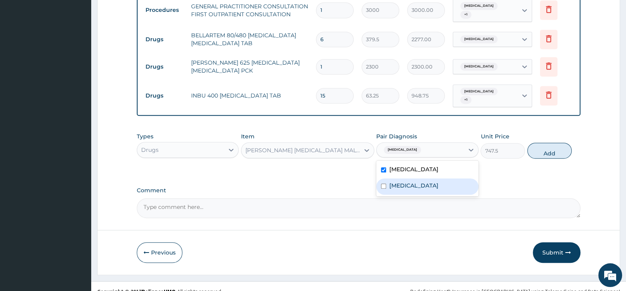
click at [384, 184] on input "checkbox" at bounding box center [383, 186] width 5 height 5
checkbox input "true"
drag, startPoint x: 542, startPoint y: 141, endPoint x: 521, endPoint y: 148, distance: 22.2
click at [543, 143] on button "Add" at bounding box center [549, 151] width 44 height 16
type input "0"
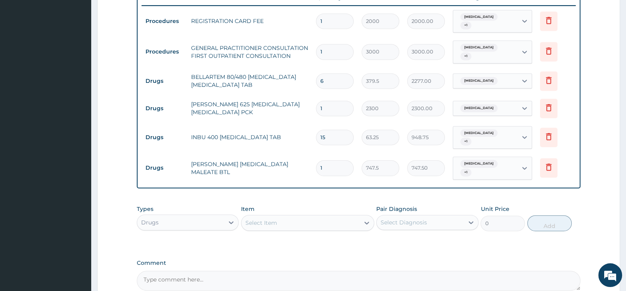
scroll to position [380, 0]
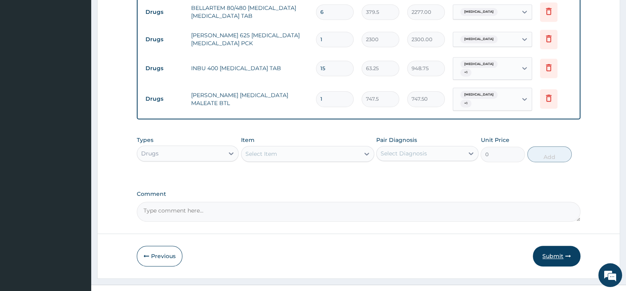
click at [551, 246] on button "Submit" at bounding box center [557, 256] width 48 height 21
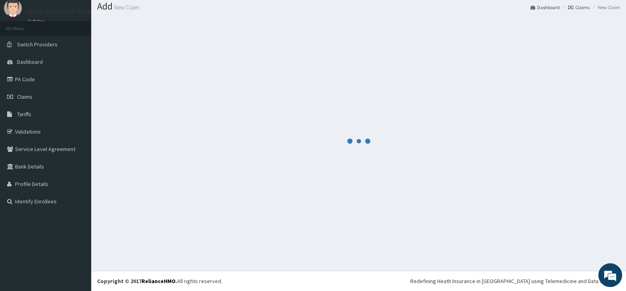
scroll to position [25, 0]
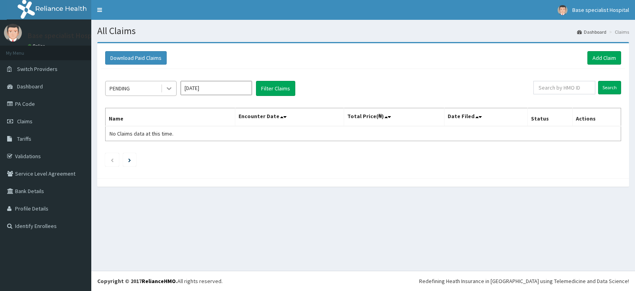
click at [173, 91] on div at bounding box center [169, 88] width 14 height 14
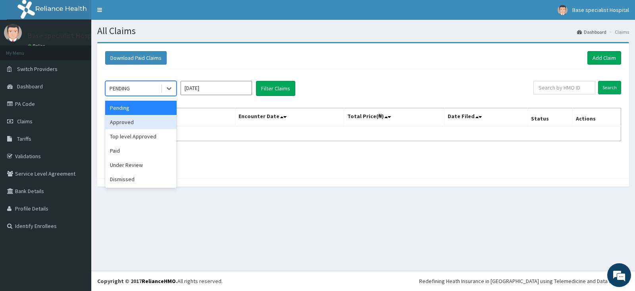
drag, startPoint x: 151, startPoint y: 122, endPoint x: 163, endPoint y: 122, distance: 11.9
click at [152, 123] on div "Approved" at bounding box center [140, 122] width 71 height 14
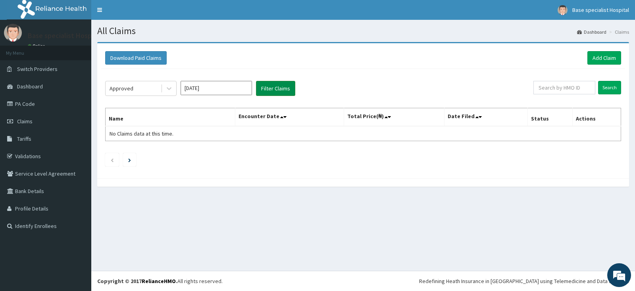
click at [287, 88] on button "Filter Claims" at bounding box center [275, 88] width 39 height 15
